Goal: Information Seeking & Learning: Learn about a topic

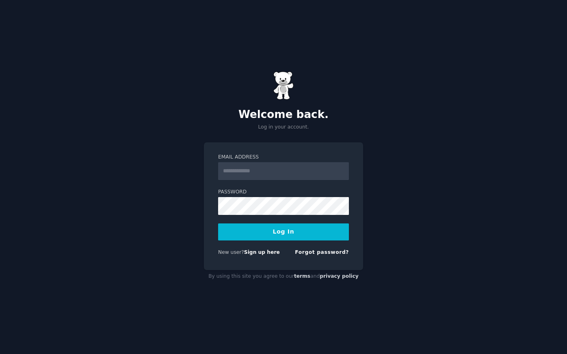
click at [312, 178] on input "Email Address" at bounding box center [283, 171] width 131 height 18
type input "**********"
click at [304, 236] on button "Log In" at bounding box center [283, 232] width 131 height 17
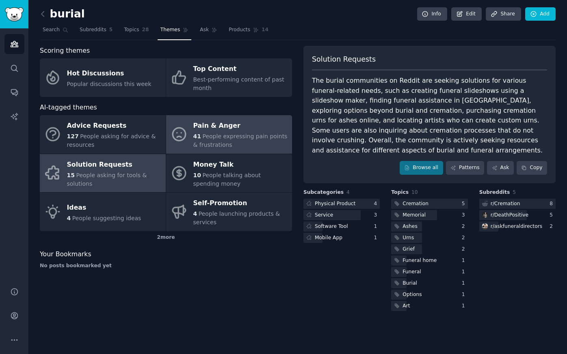
click at [205, 140] on div "41 People expressing pain points & frustrations" at bounding box center [240, 140] width 95 height 17
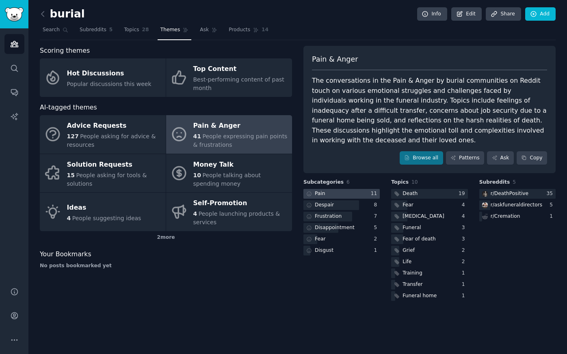
click at [360, 189] on div at bounding box center [341, 194] width 76 height 10
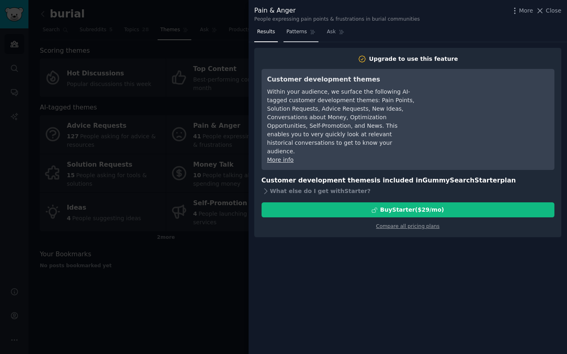
click at [296, 28] on link "Patterns" at bounding box center [300, 34] width 35 height 17
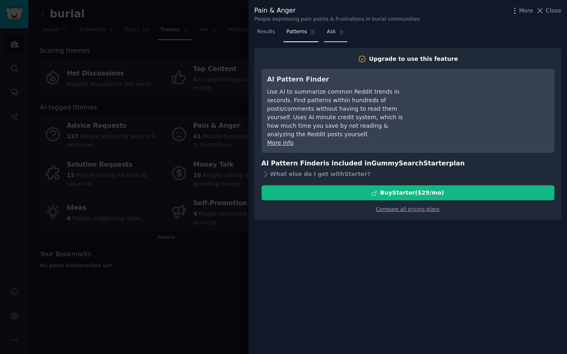
click at [335, 34] on link "Ask" at bounding box center [335, 34] width 23 height 17
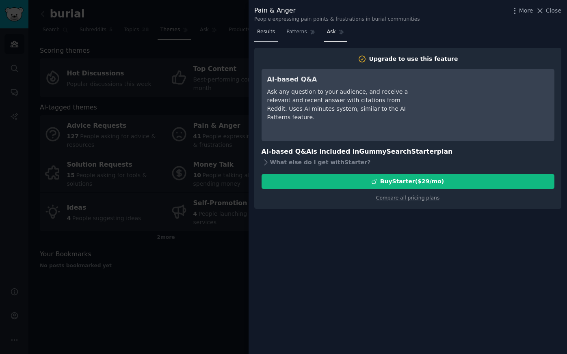
click at [272, 31] on span "Results" at bounding box center [266, 31] width 18 height 7
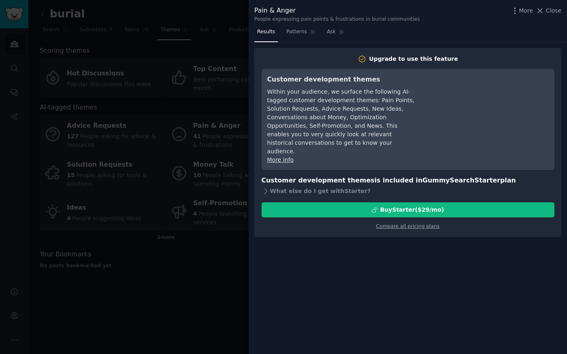
click at [195, 228] on div at bounding box center [283, 177] width 567 height 354
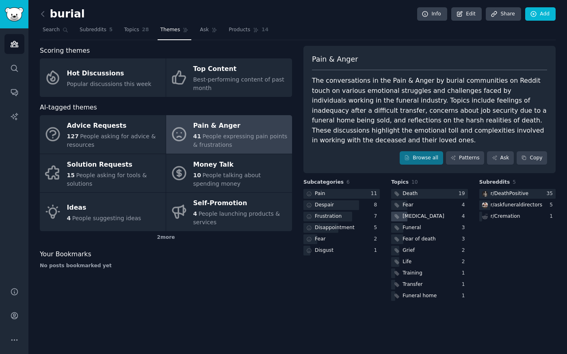
click at [419, 212] on div "[MEDICAL_DATA]" at bounding box center [418, 217] width 54 height 10
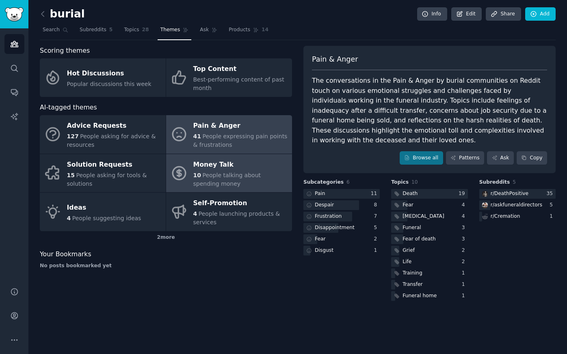
click at [219, 172] on span "People talking about spending money" at bounding box center [227, 179] width 68 height 15
